Goal: Task Accomplishment & Management: Use online tool/utility

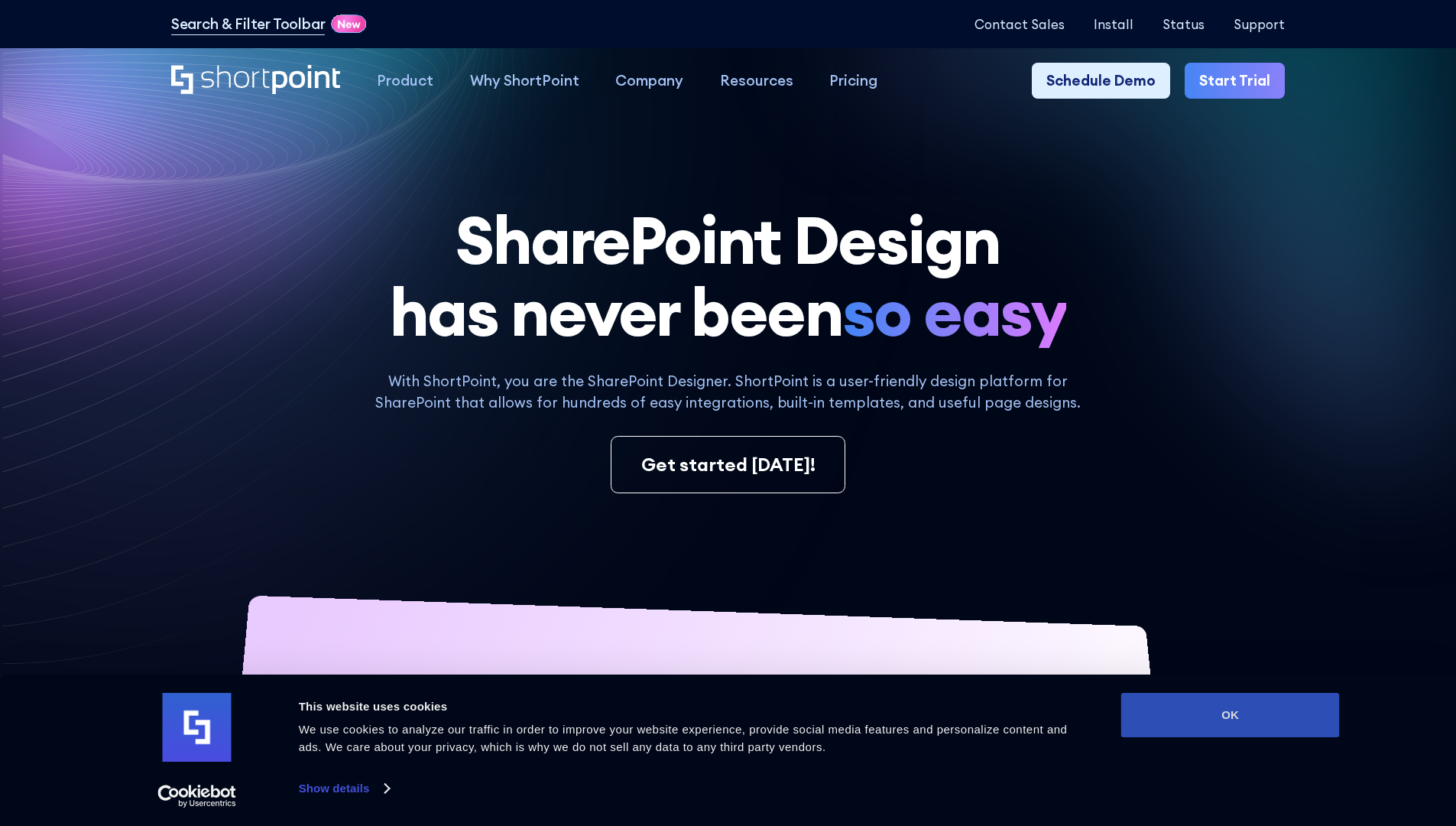
click at [1230, 715] on button "OK" at bounding box center [1230, 715] width 219 height 45
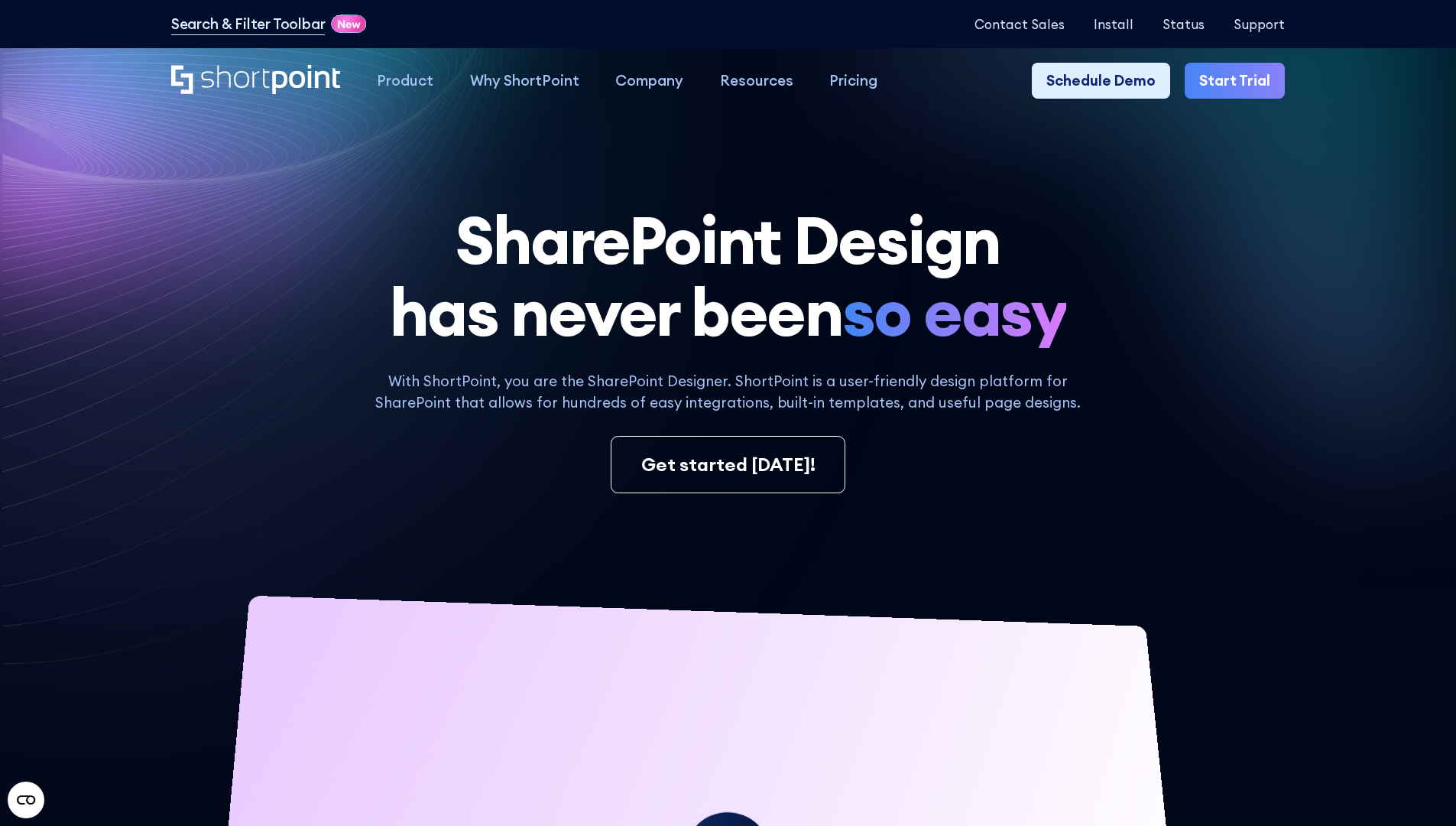
click at [1240, 81] on link "Start Trial" at bounding box center [1235, 81] width 100 height 37
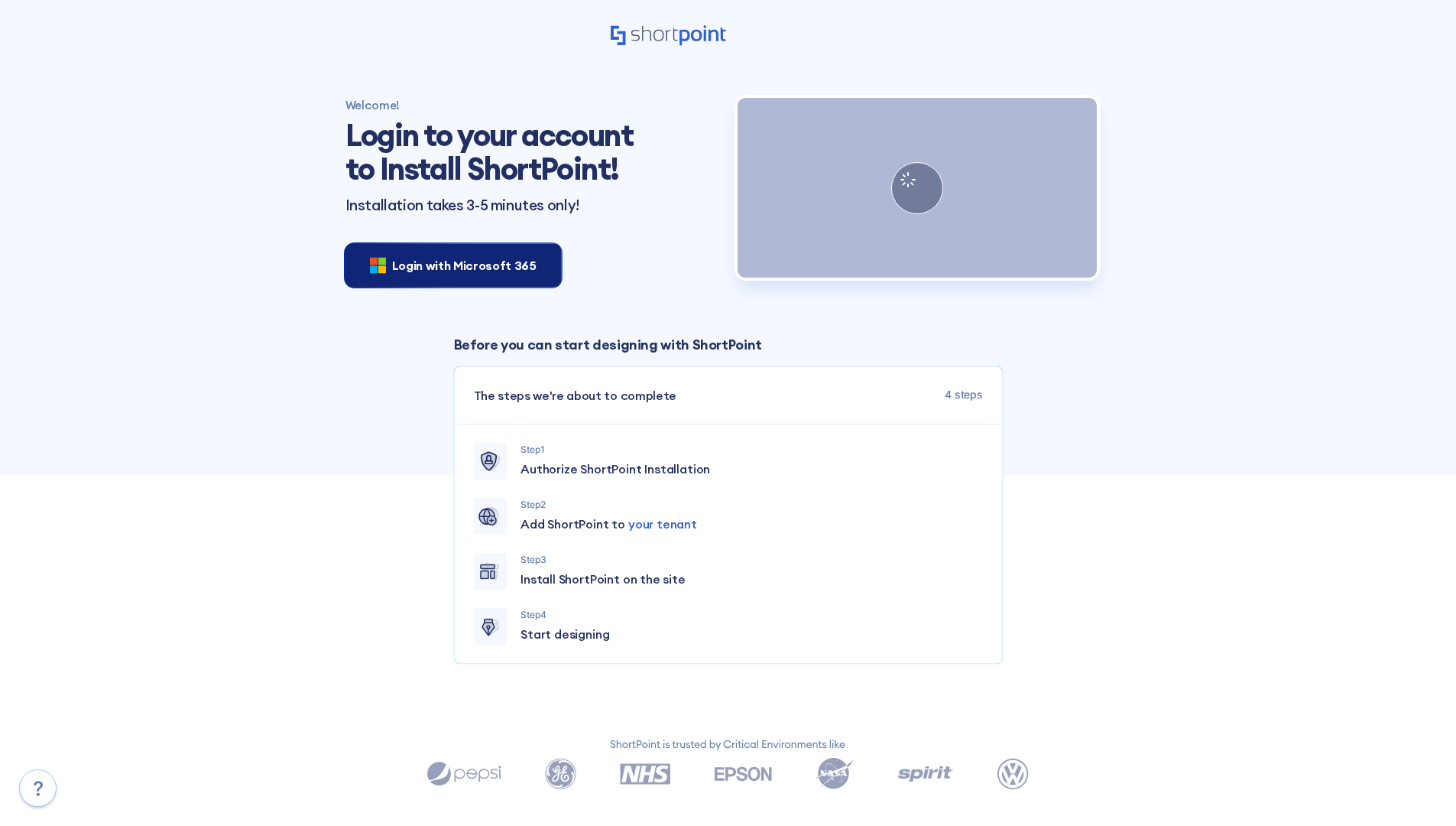
click at [449, 264] on span "Login with Microsoft 365" at bounding box center [463, 265] width 144 height 18
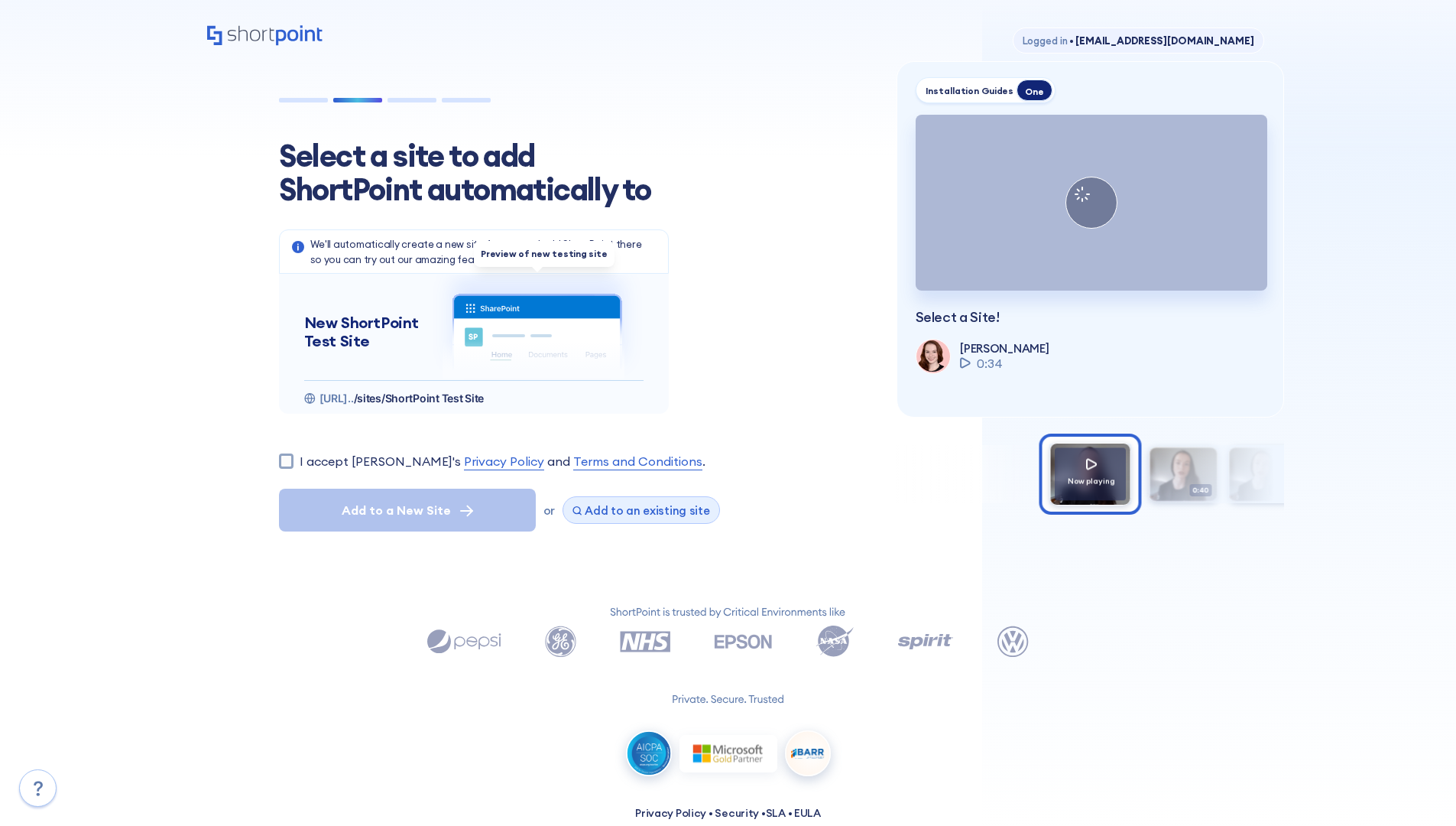
click at [635, 510] on span "Add to an existing site" at bounding box center [647, 510] width 125 height 15
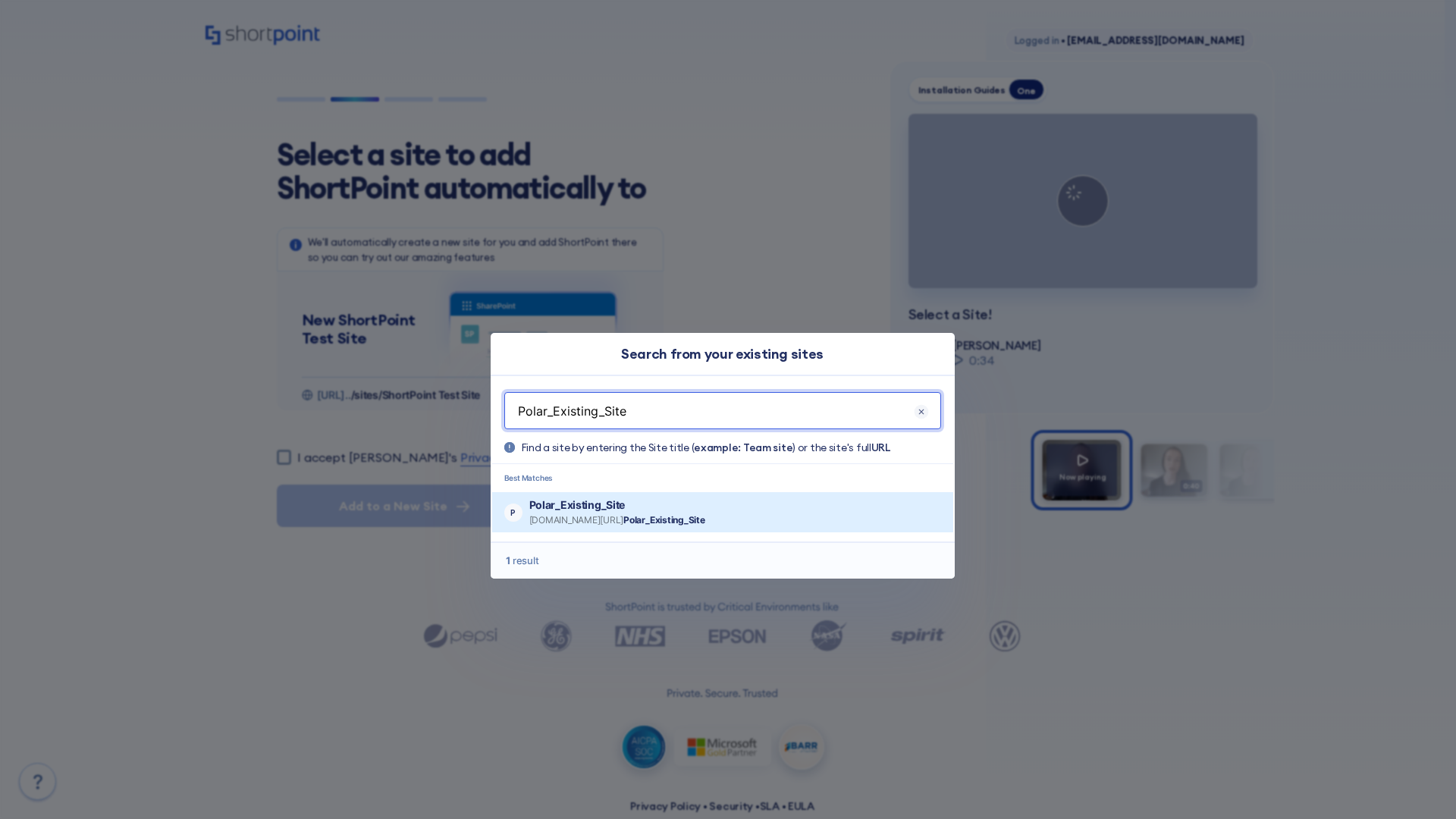
click at [661, 504] on p "Polar_Existing_Site" at bounding box center [617, 504] width 176 height 15
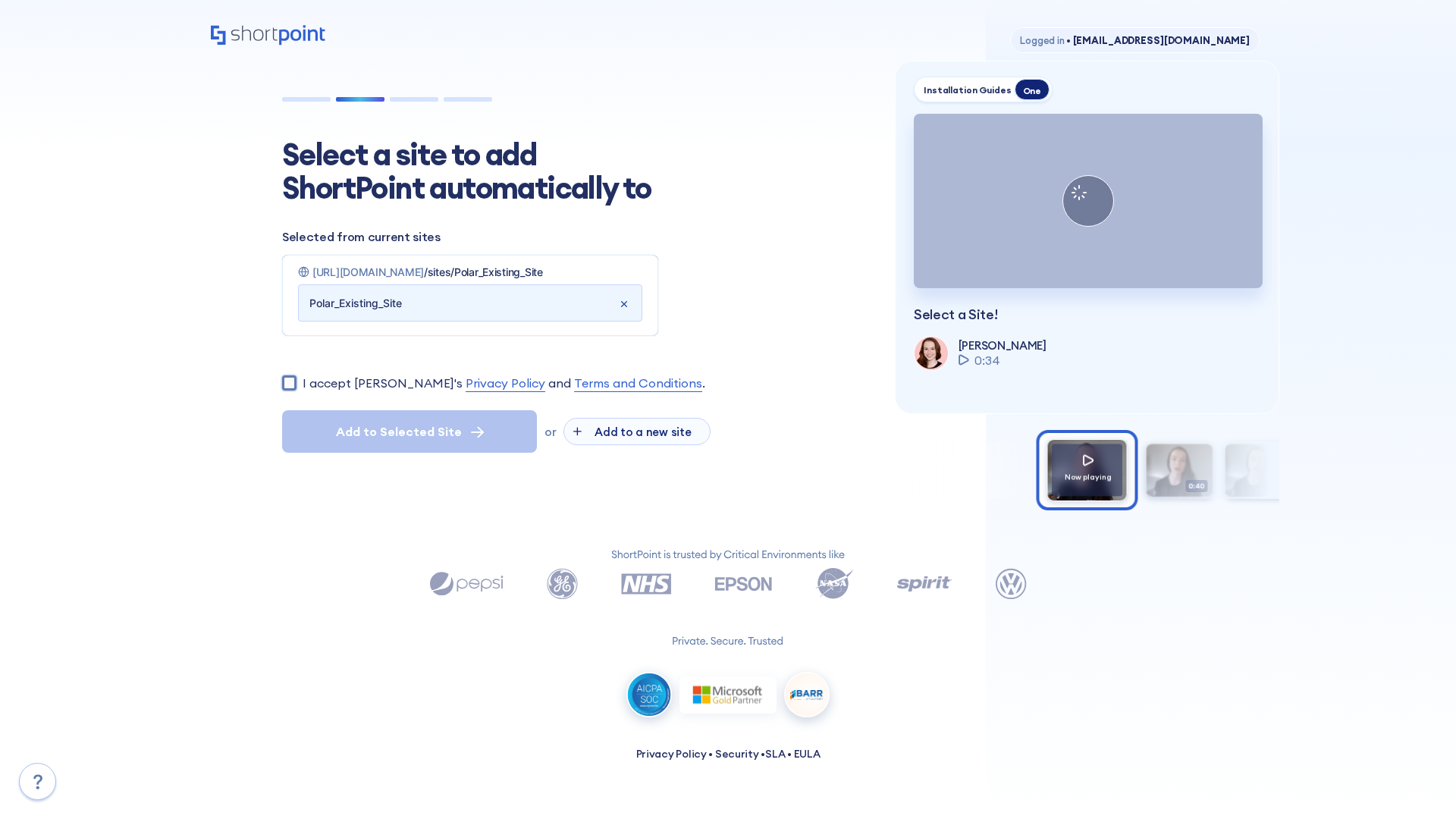
click at [289, 390] on input "I accept ShortPoint's Privacy Policy and Terms and Conditions ." at bounding box center [289, 383] width 15 height 15
checkbox input "true"
click at [410, 441] on span "Add to Selected Site" at bounding box center [398, 431] width 126 height 18
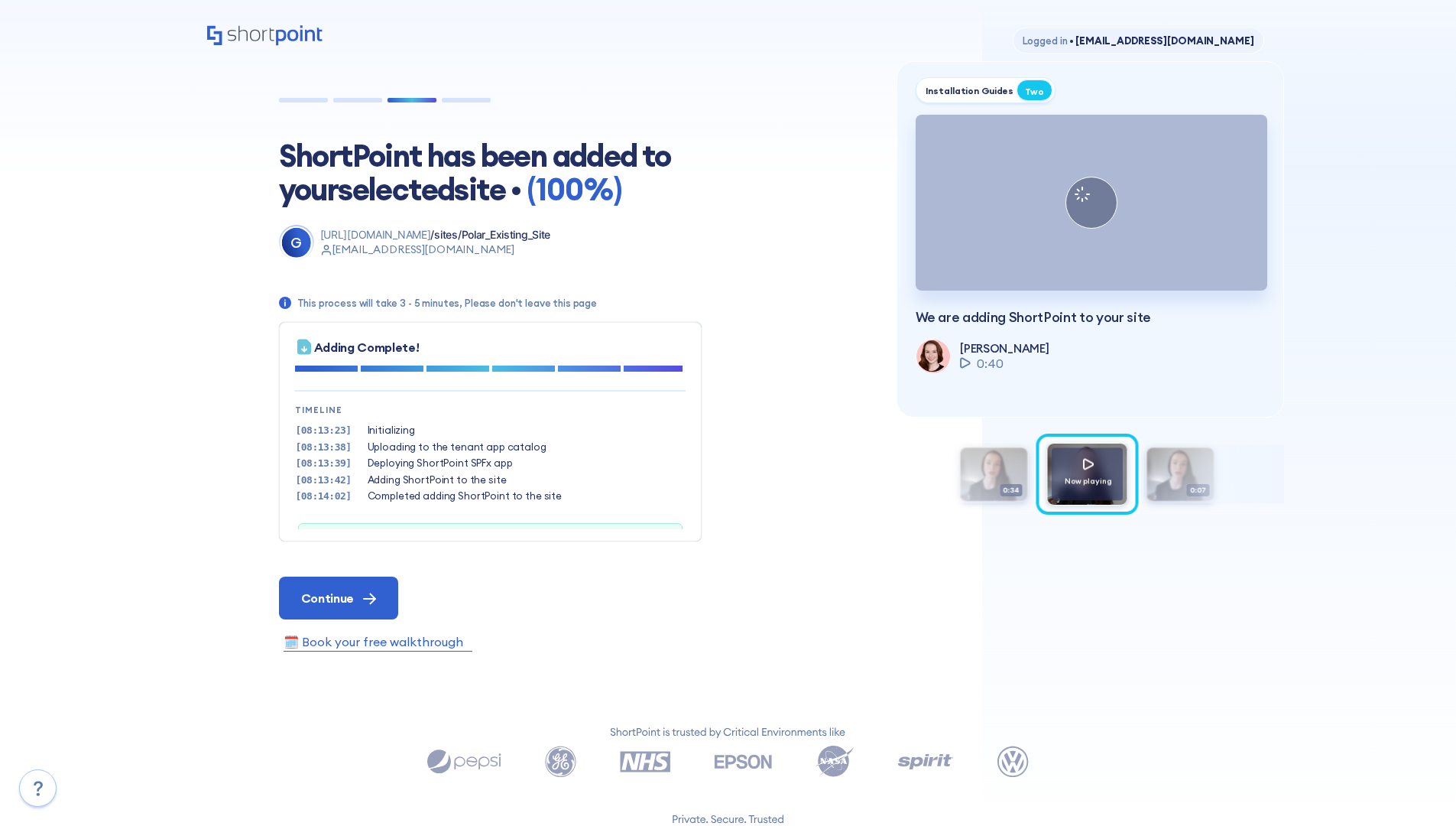
scroll to position [46, 0]
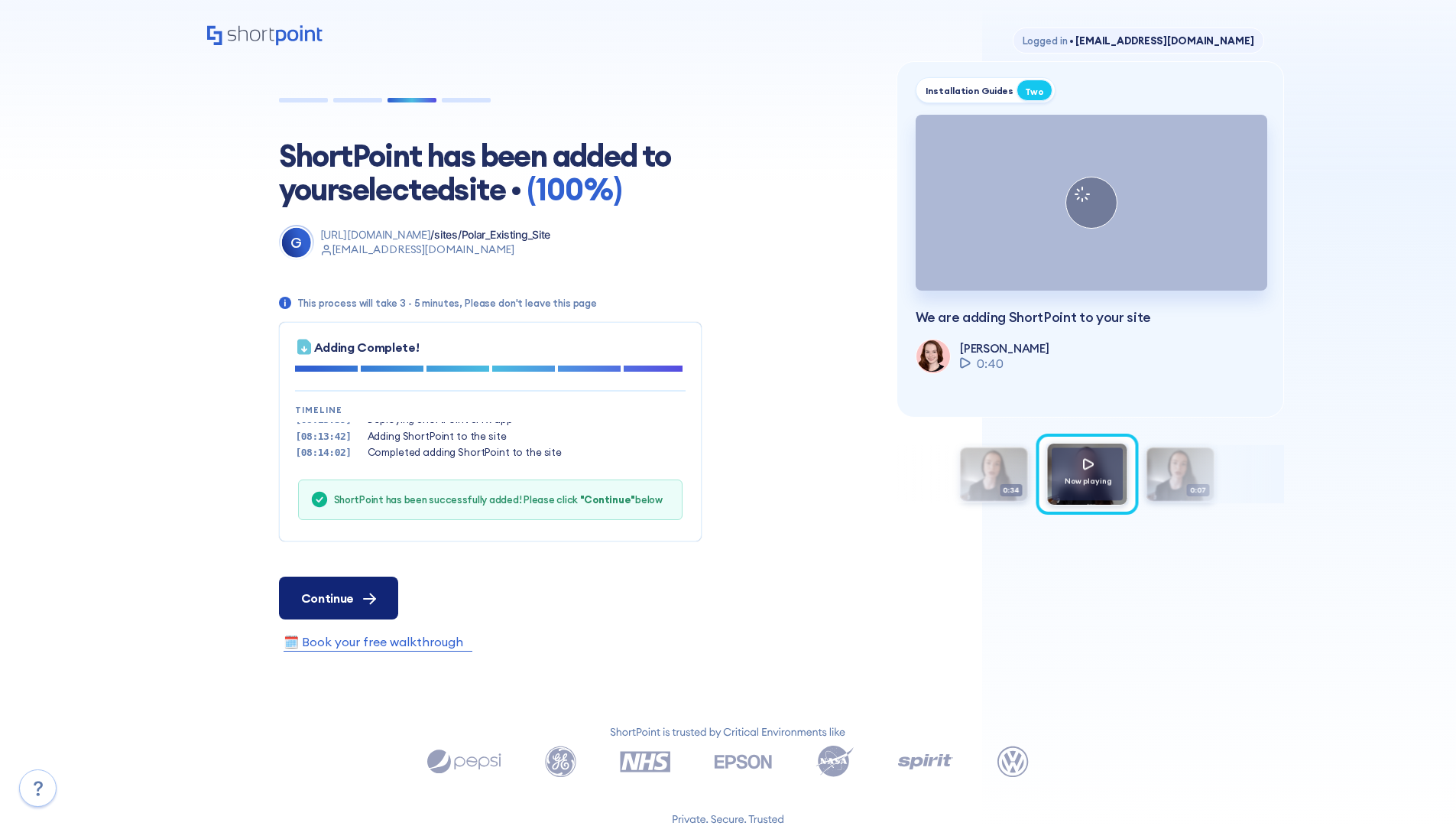
click at [338, 598] on span "Continue" at bounding box center [327, 598] width 52 height 18
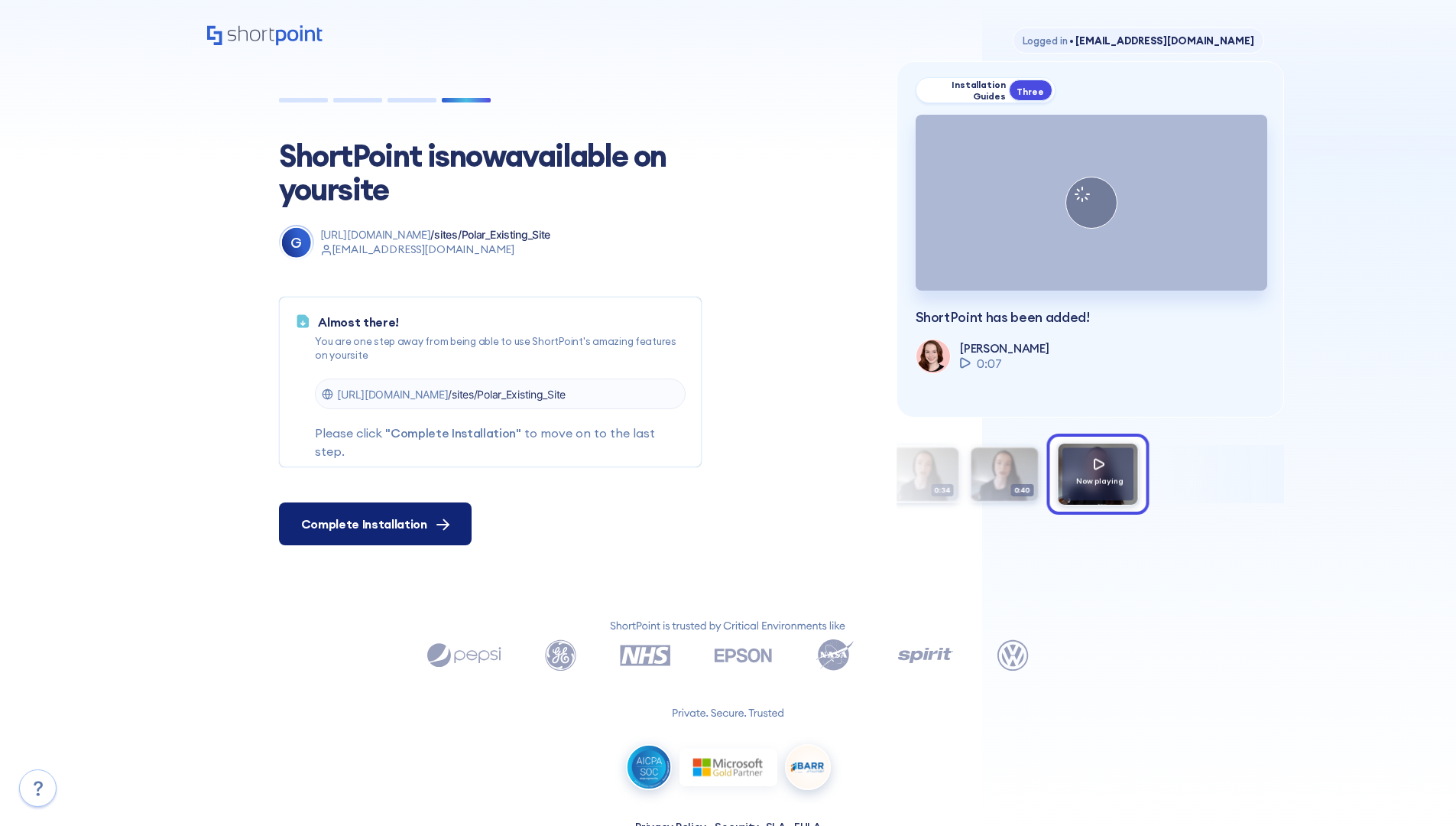
click at [373, 524] on span "Complete Installation" at bounding box center [364, 523] width 126 height 18
